Goal: Information Seeking & Learning: Learn about a topic

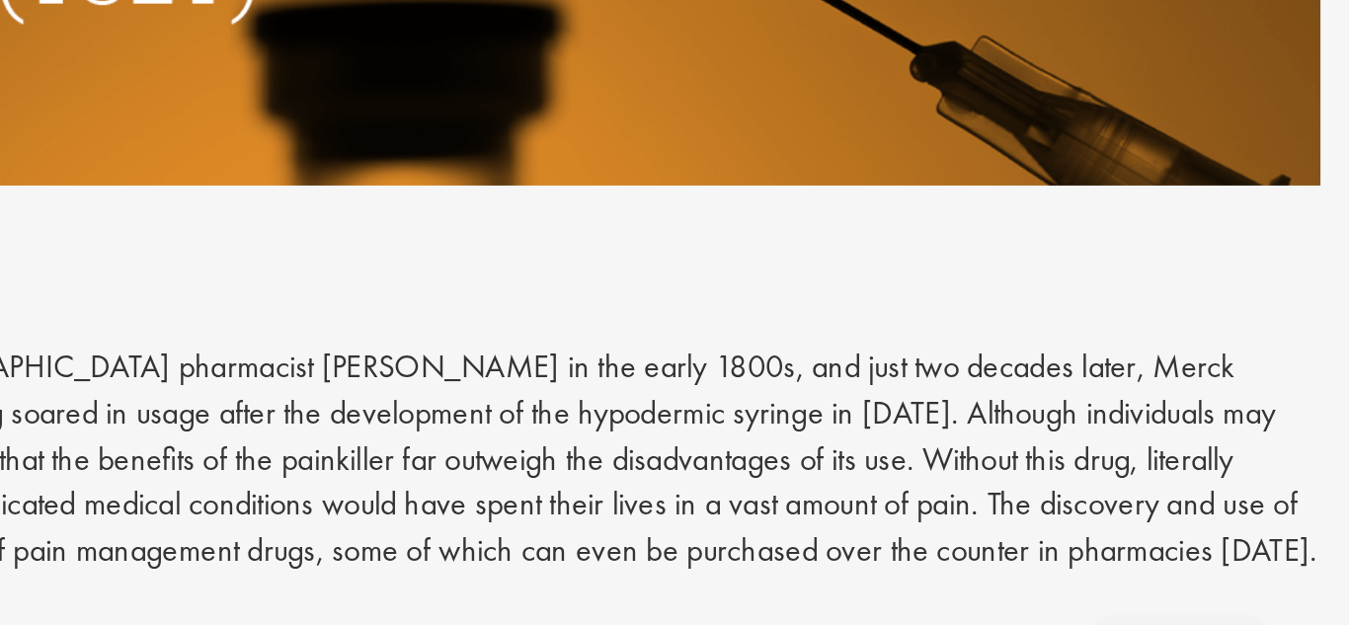
scroll to position [3720, 0]
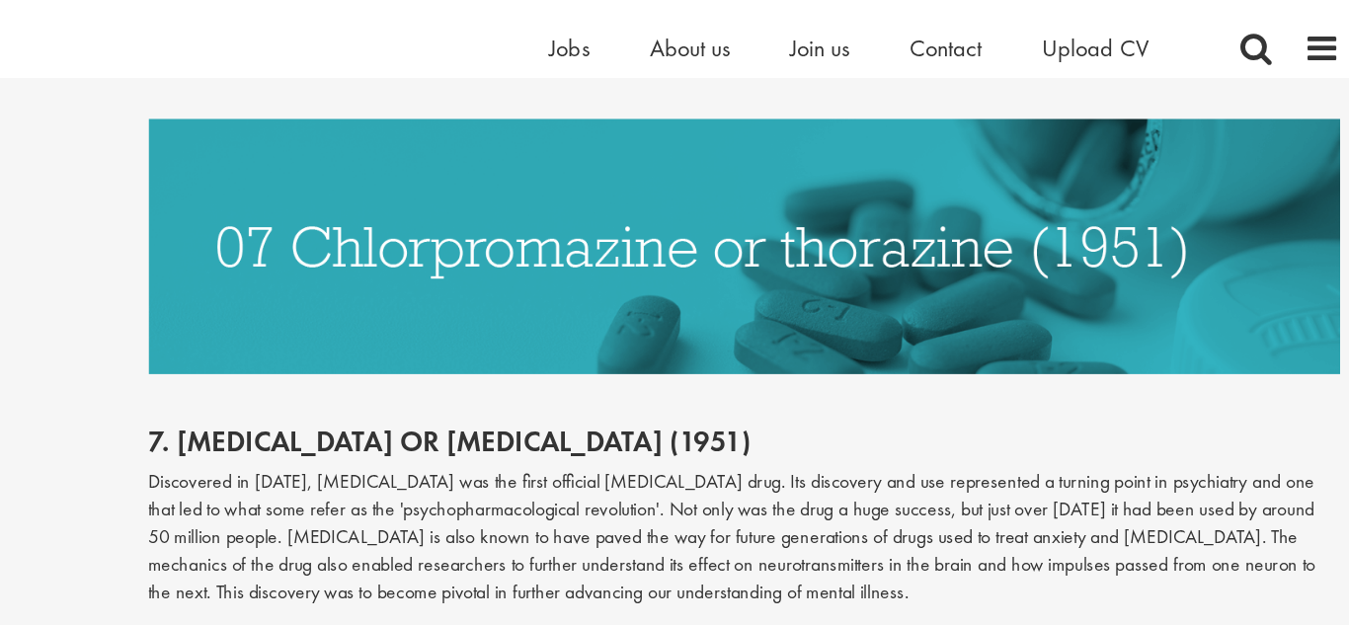
click at [813, 388] on p "Discovered in [DATE], [MEDICAL_DATA] was the first official [MEDICAL_DATA] drug…" at bounding box center [844, 442] width 983 height 113
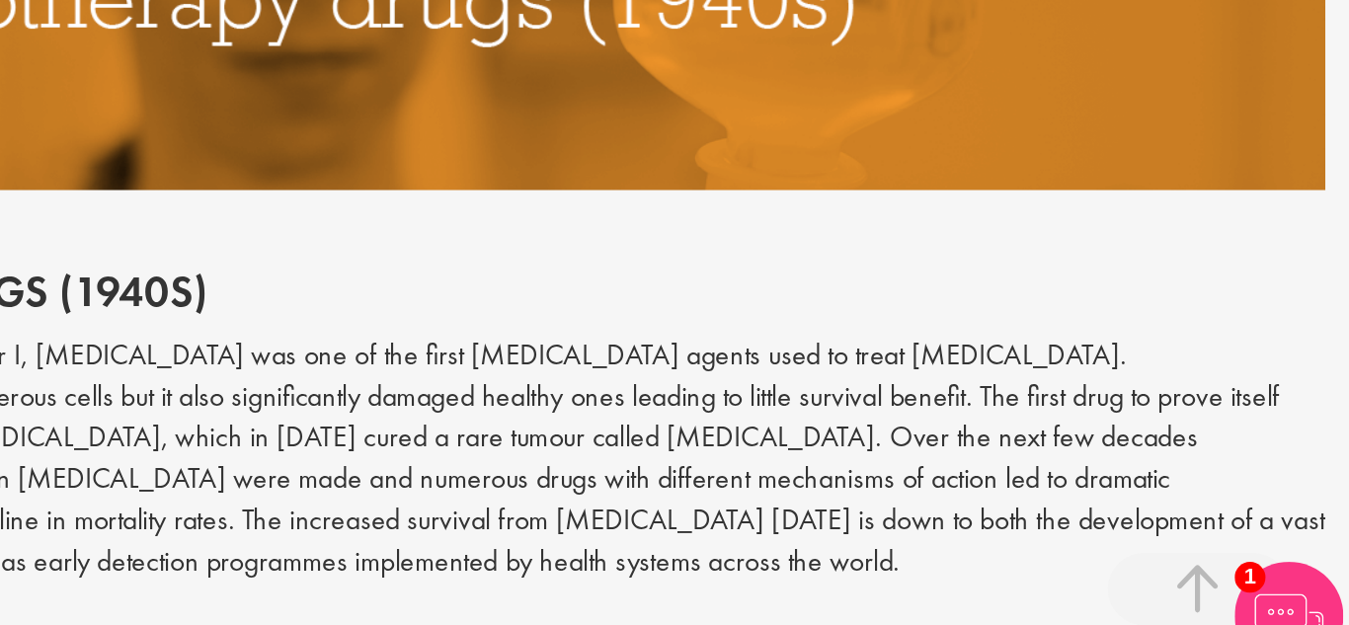
scroll to position [1930, 0]
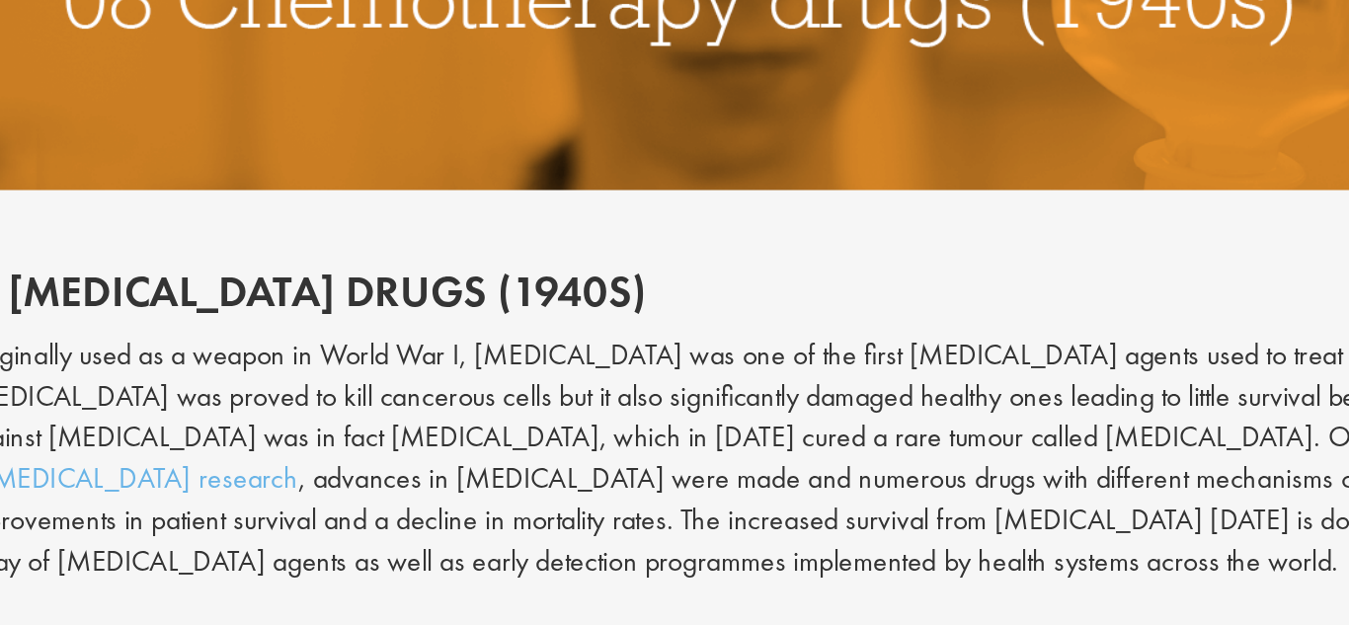
click at [450, 526] on p "Originally used as a weapon in World War I, [MEDICAL_DATA] was one of the first…" at bounding box center [844, 504] width 983 height 135
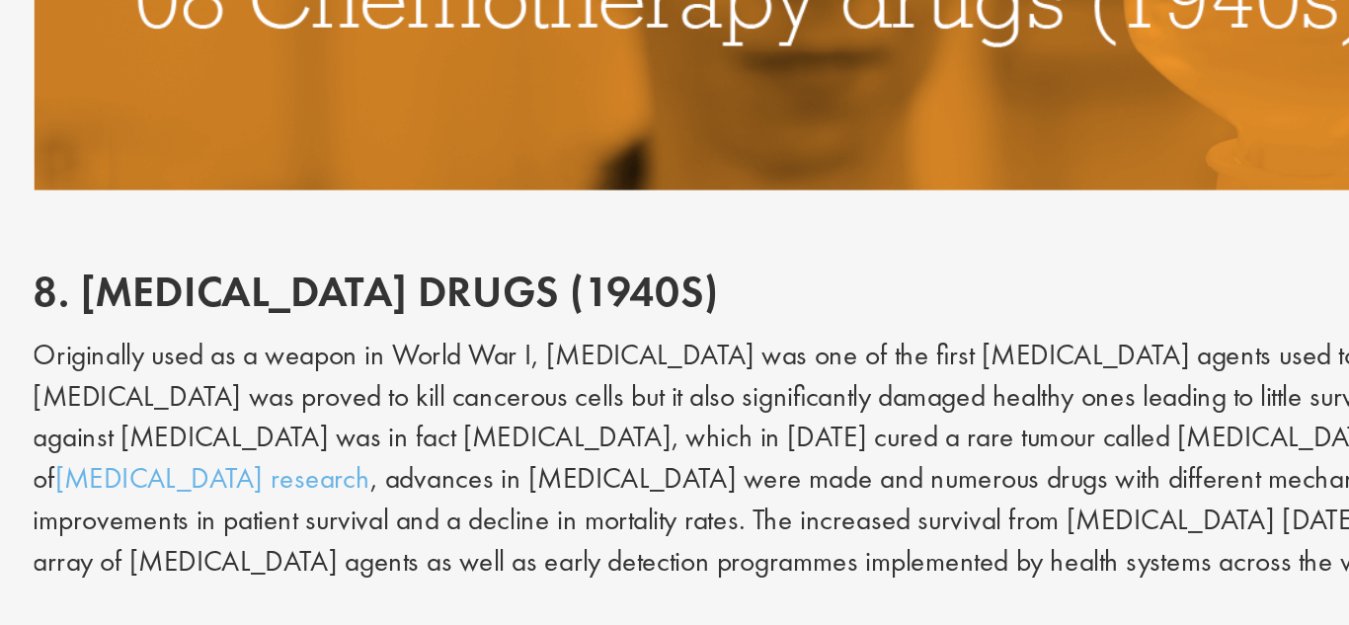
click at [802, 507] on p "Originally used as a weapon in World War I, [MEDICAL_DATA] was one of the first…" at bounding box center [844, 504] width 983 height 135
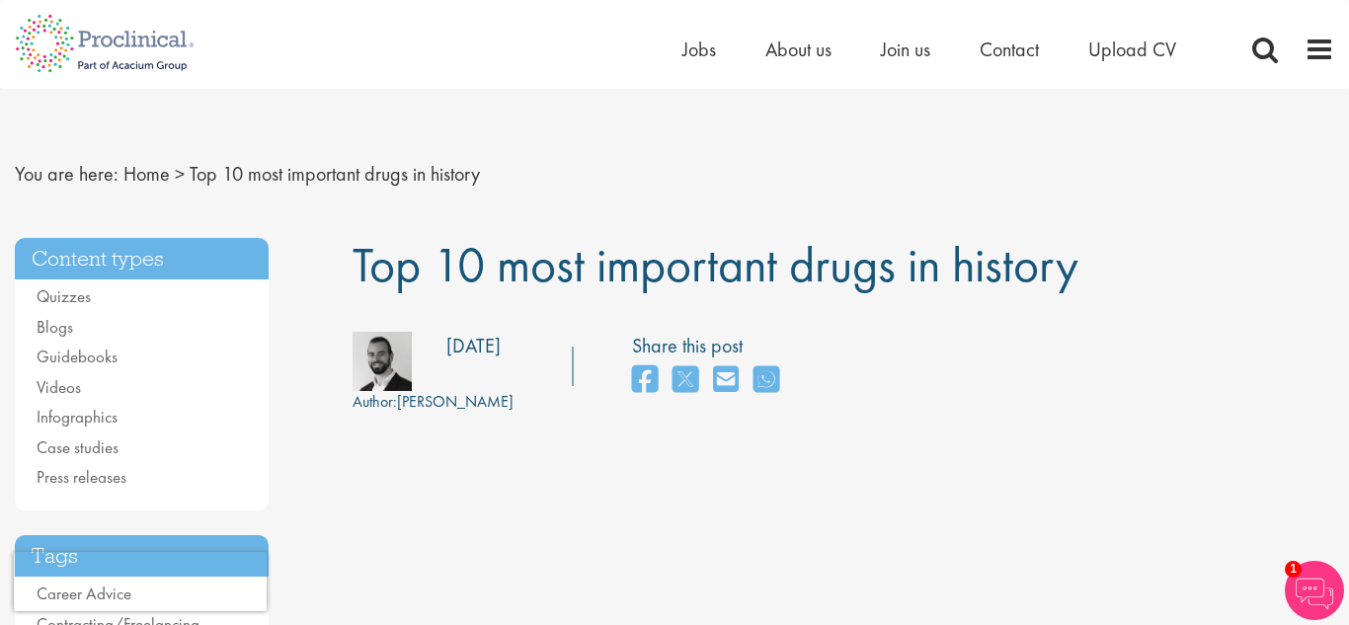
scroll to position [0, 0]
